Goal: Task Accomplishment & Management: Manage account settings

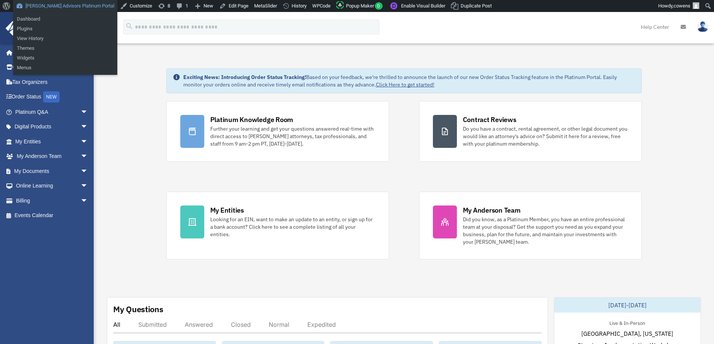
click at [60, 6] on link "[PERSON_NAME] Advisors Platinum Portal" at bounding box center [65, 6] width 104 height 12
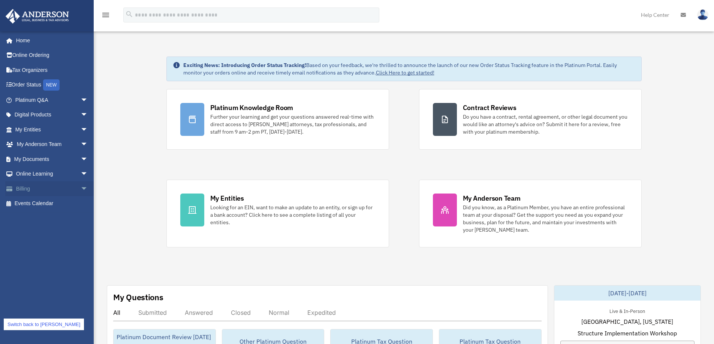
click at [81, 187] on span "arrow_drop_down" at bounding box center [88, 188] width 15 height 15
click at [32, 324] on link "Switch back to cowens" at bounding box center [44, 325] width 80 height 12
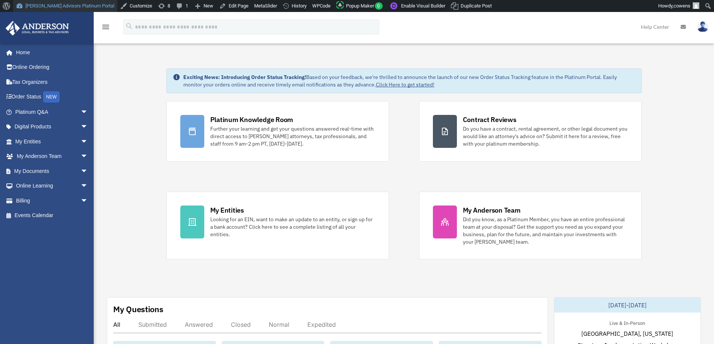
click at [53, 6] on link "[PERSON_NAME] Advisors Platinum Portal" at bounding box center [65, 6] width 104 height 12
